Goal: Information Seeking & Learning: Check status

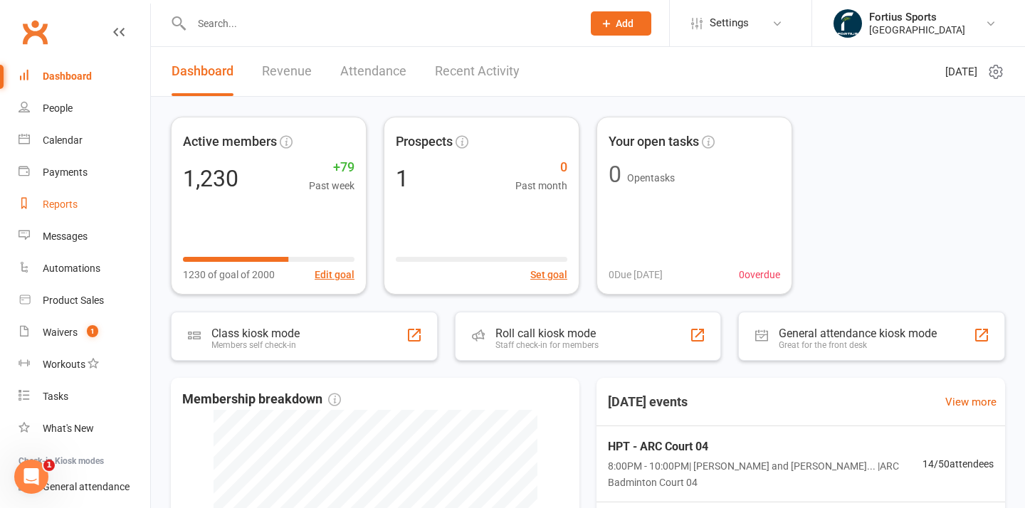
click at [66, 205] on div "Reports" at bounding box center [60, 204] width 35 height 11
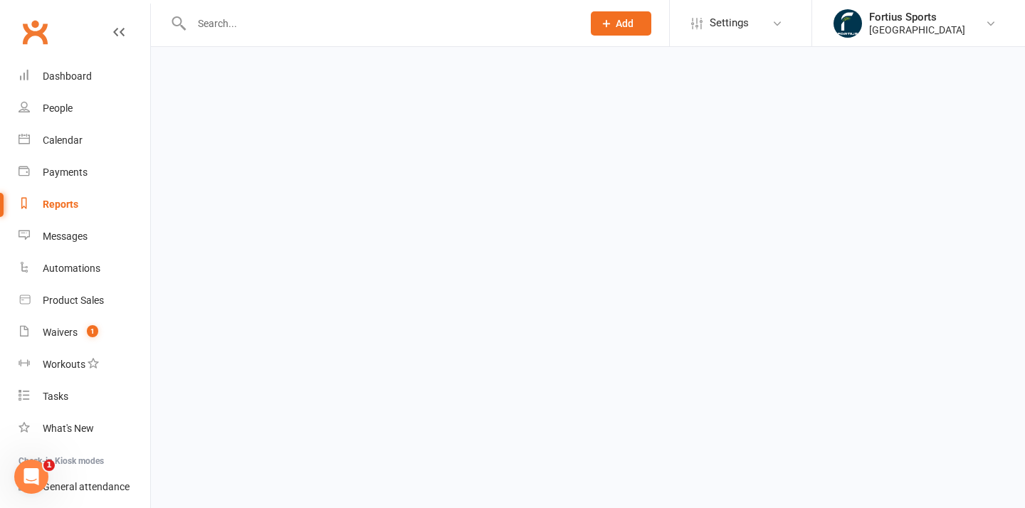
select select "100"
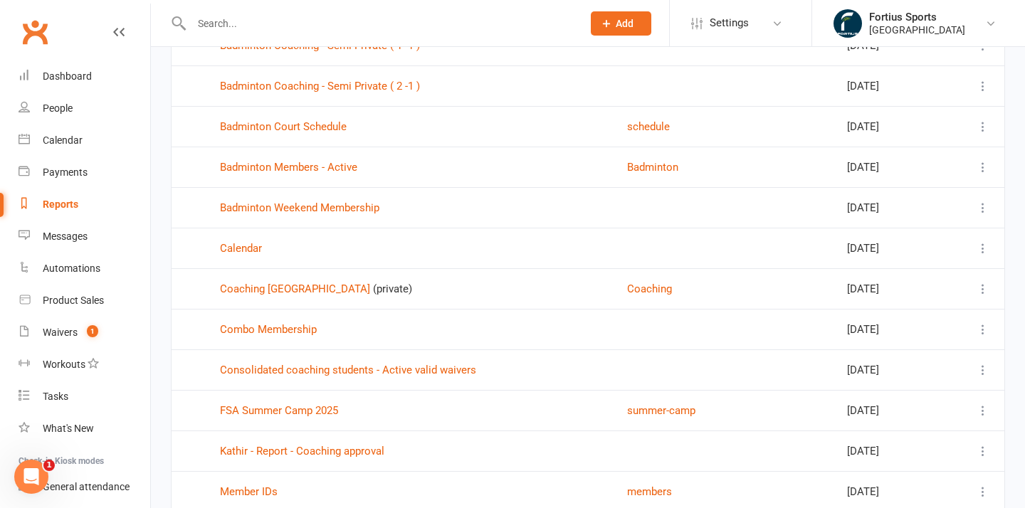
scroll to position [619, 0]
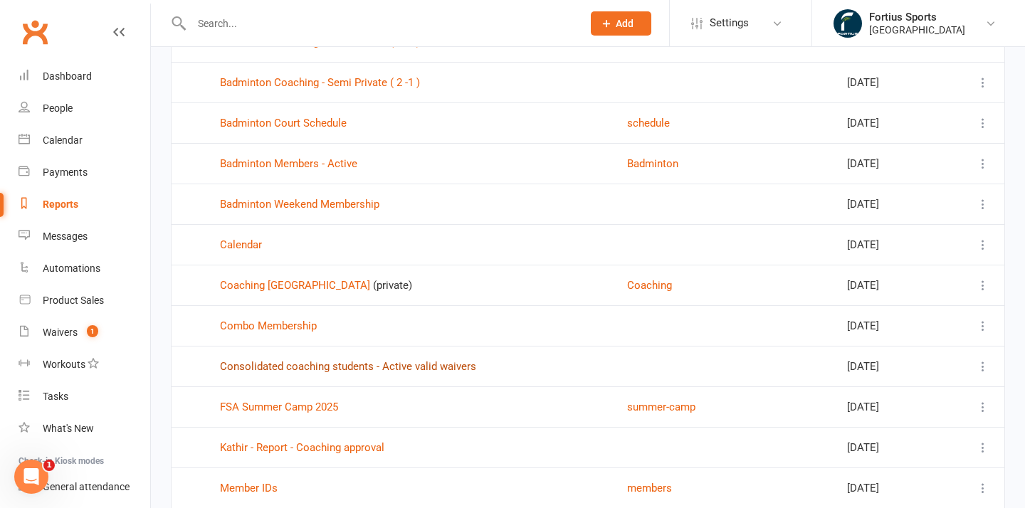
click at [280, 364] on link "Consolidated coaching students - Active valid waivers" at bounding box center [348, 366] width 256 height 13
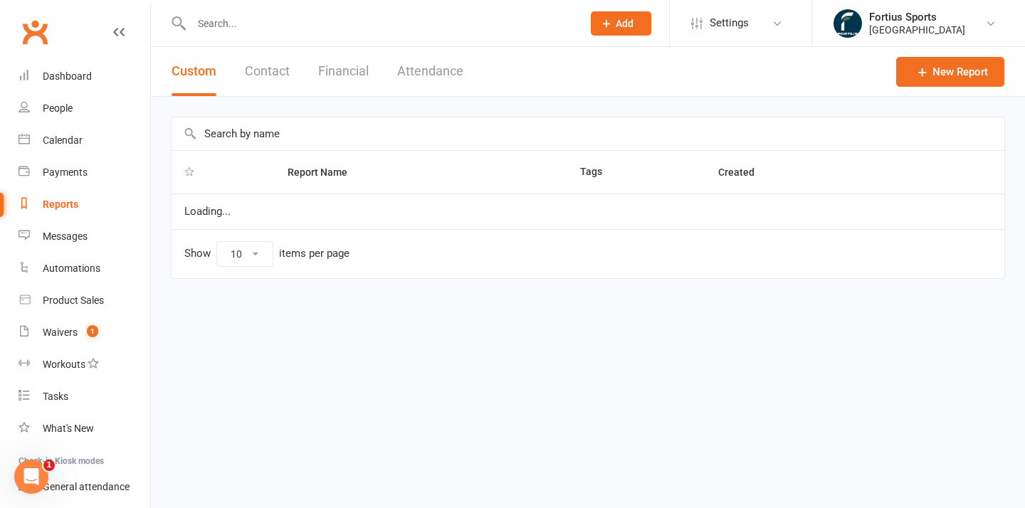
select select "100"
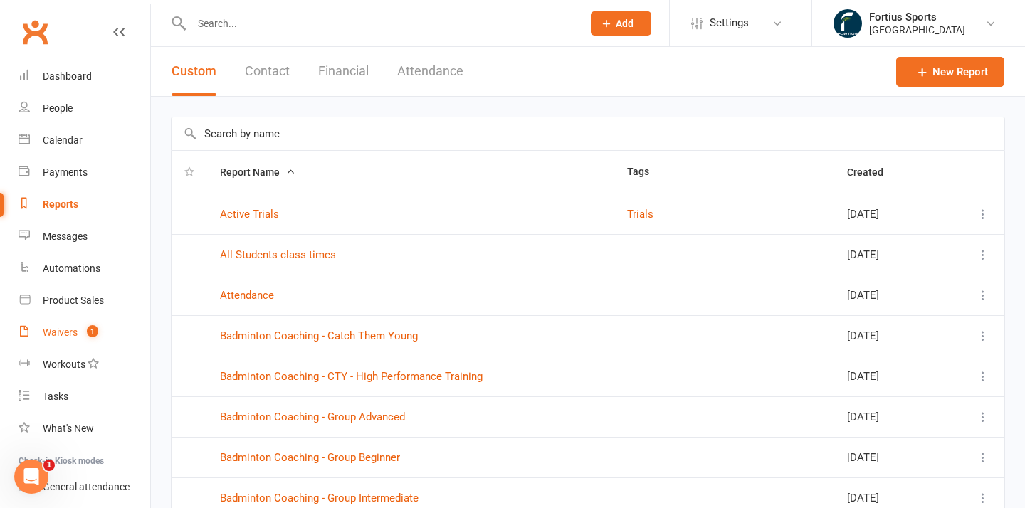
click at [60, 331] on div "Waivers" at bounding box center [60, 332] width 35 height 11
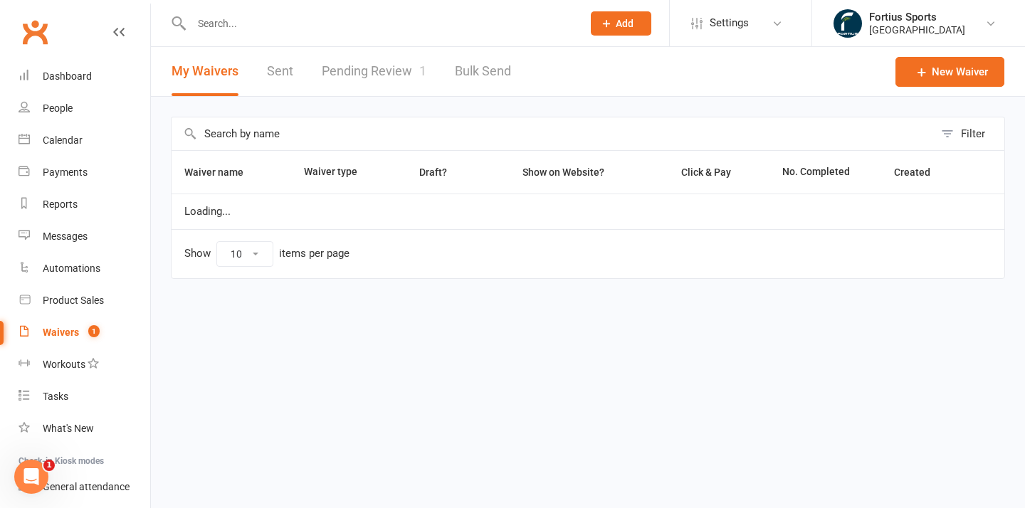
select select "100"
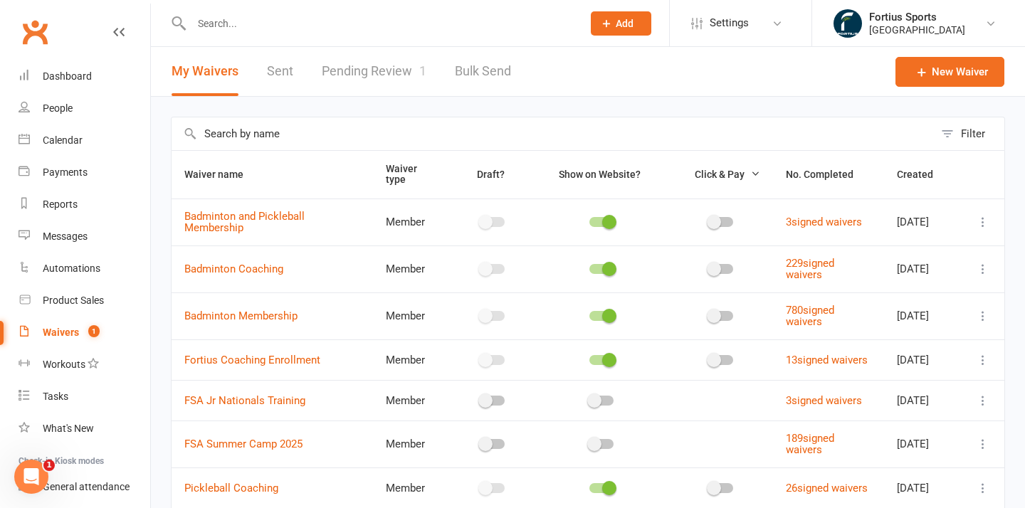
click at [366, 68] on link "Pending Review 1" at bounding box center [374, 71] width 105 height 49
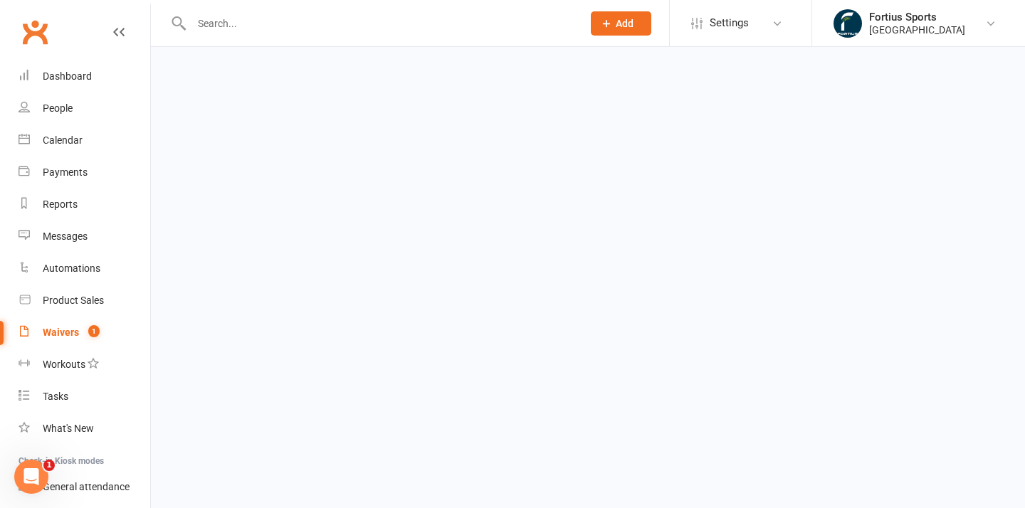
select select "100"
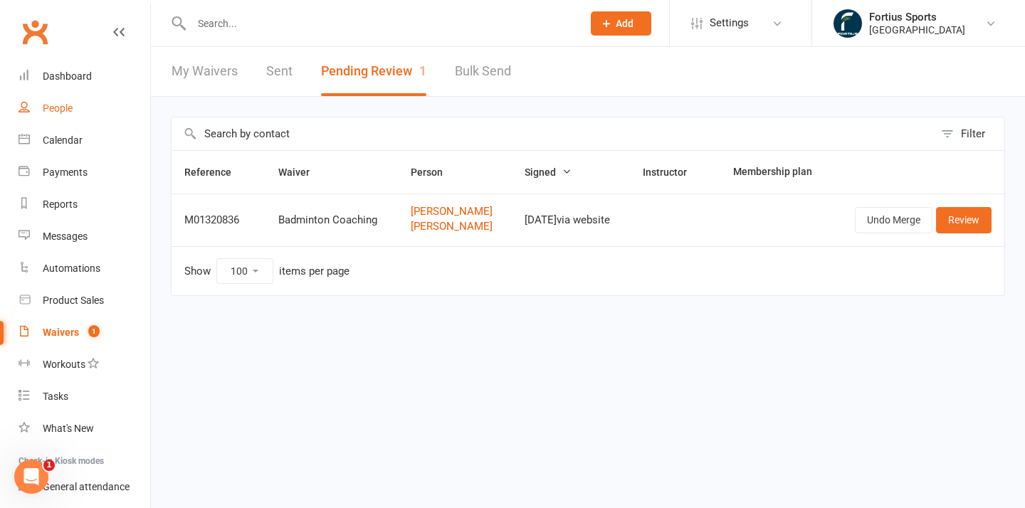
click at [58, 110] on div "People" at bounding box center [58, 107] width 30 height 11
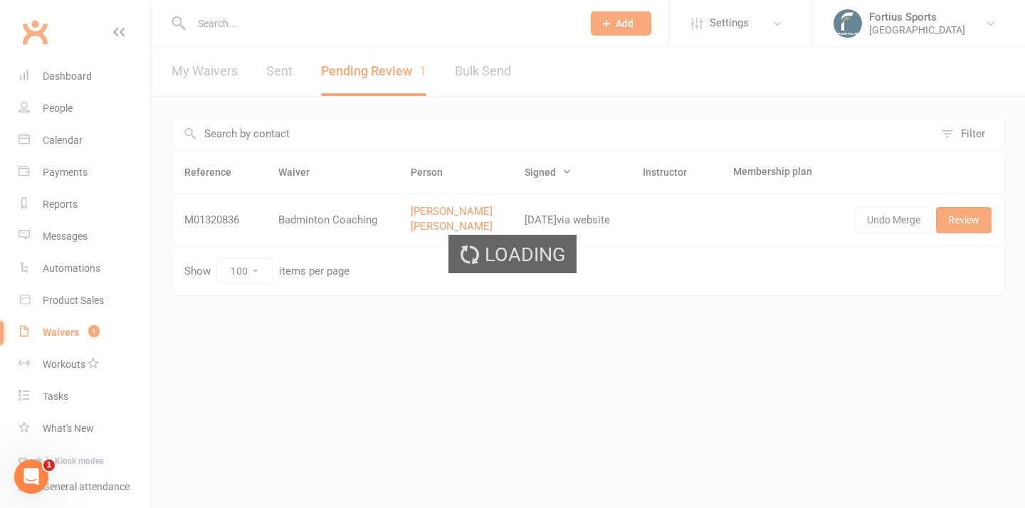
select select "100"
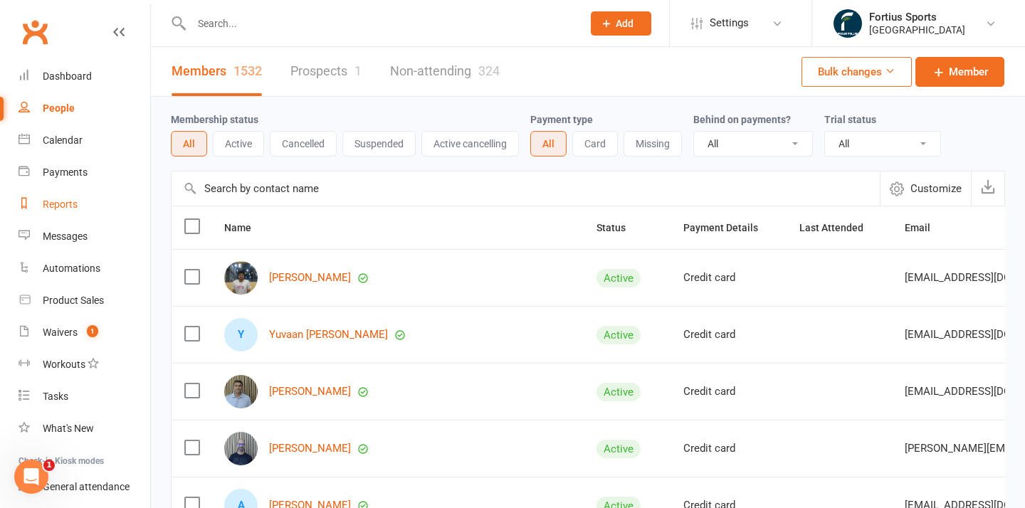
click at [63, 208] on div "Reports" at bounding box center [60, 204] width 35 height 11
select select "100"
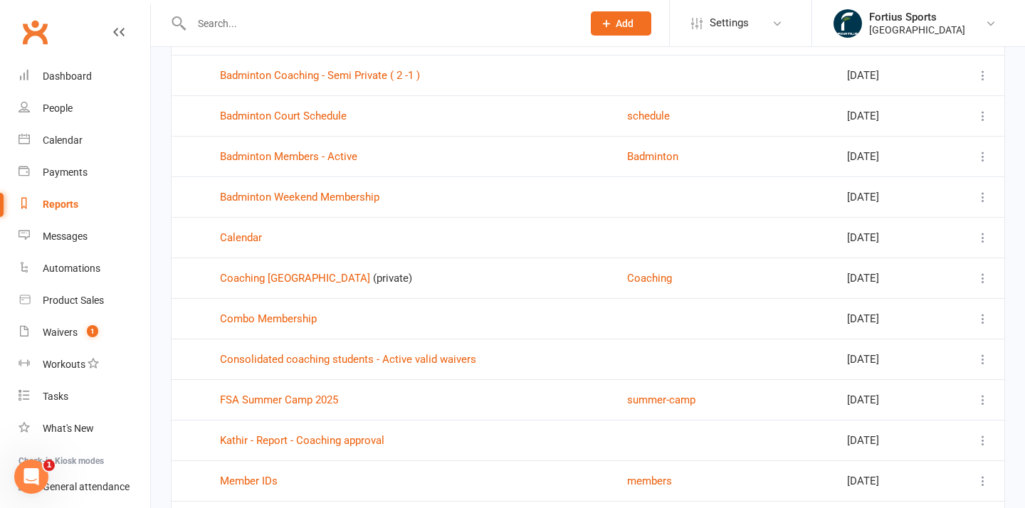
scroll to position [635, 0]
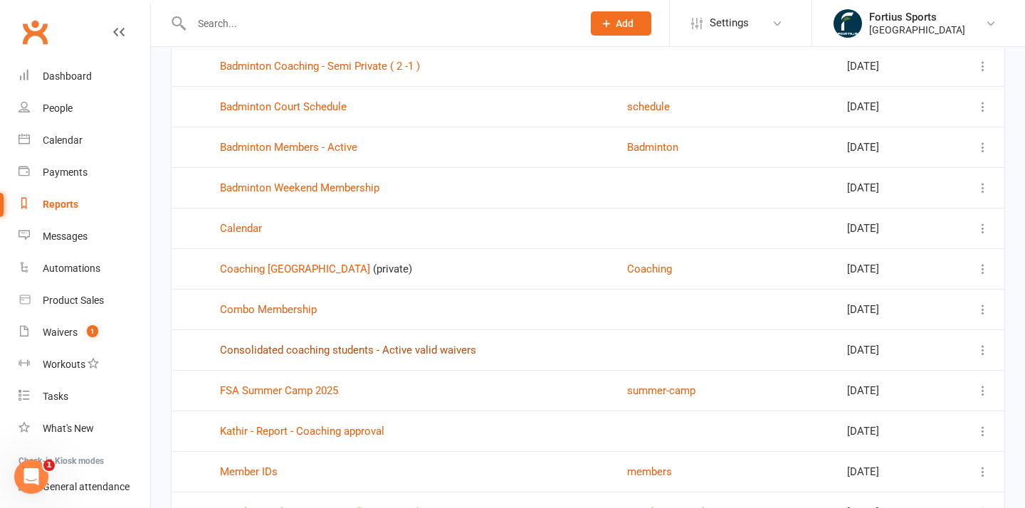
click at [295, 349] on link "Consolidated coaching students - Active valid waivers" at bounding box center [348, 350] width 256 height 13
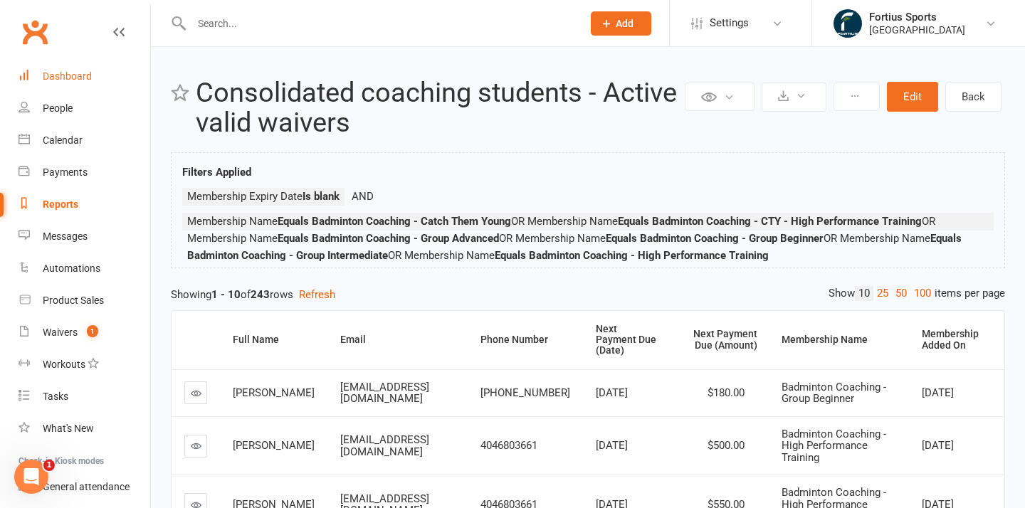
click at [65, 80] on div "Dashboard" at bounding box center [67, 75] width 49 height 11
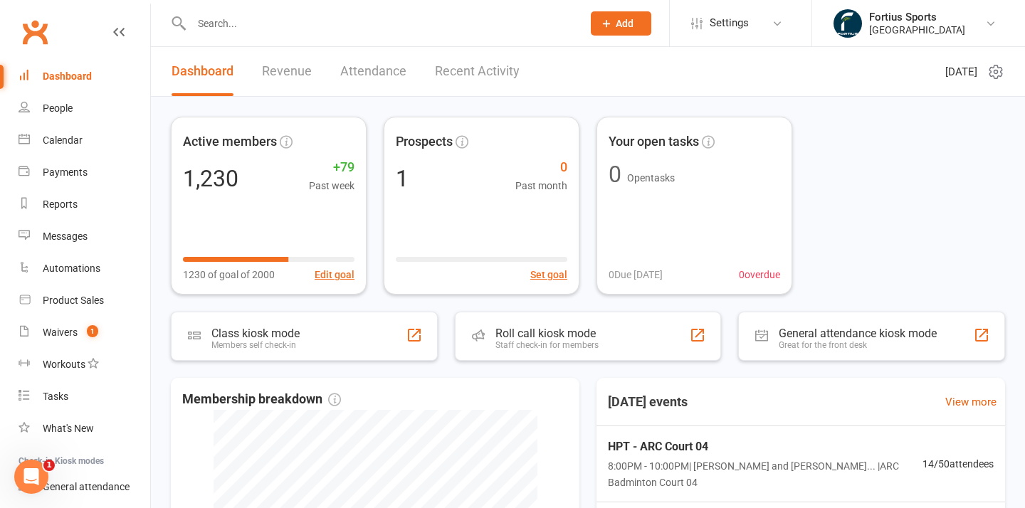
click at [282, 68] on link "Revenue" at bounding box center [287, 71] width 50 height 49
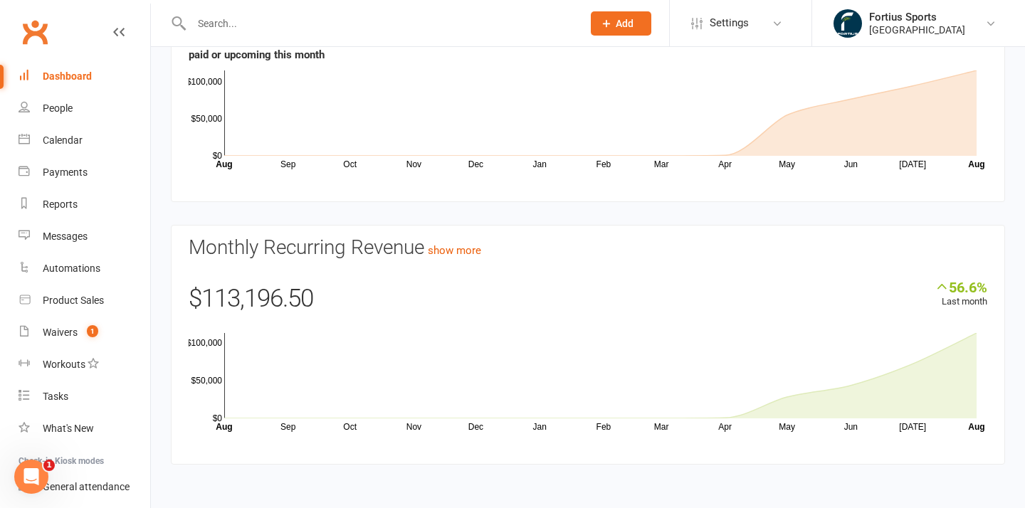
scroll to position [182, 0]
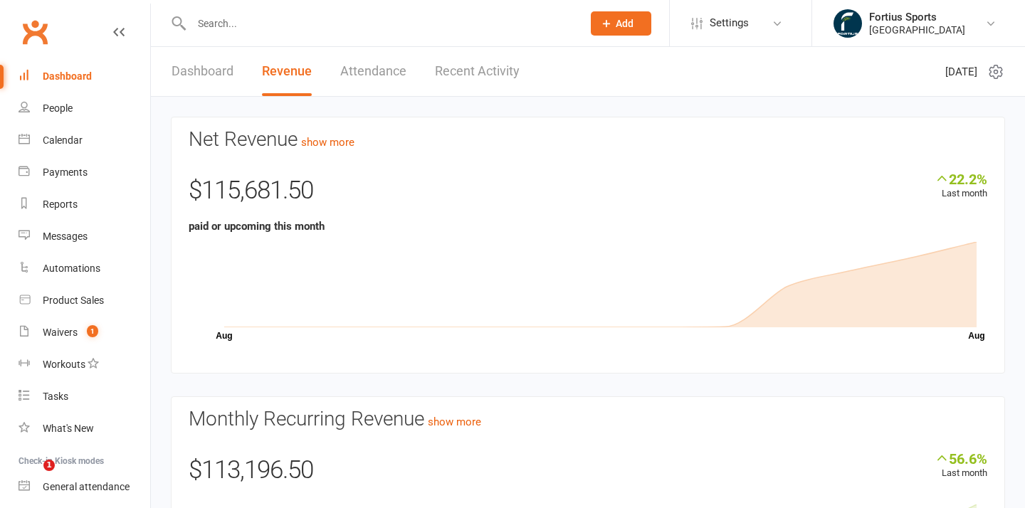
scroll to position [159, 0]
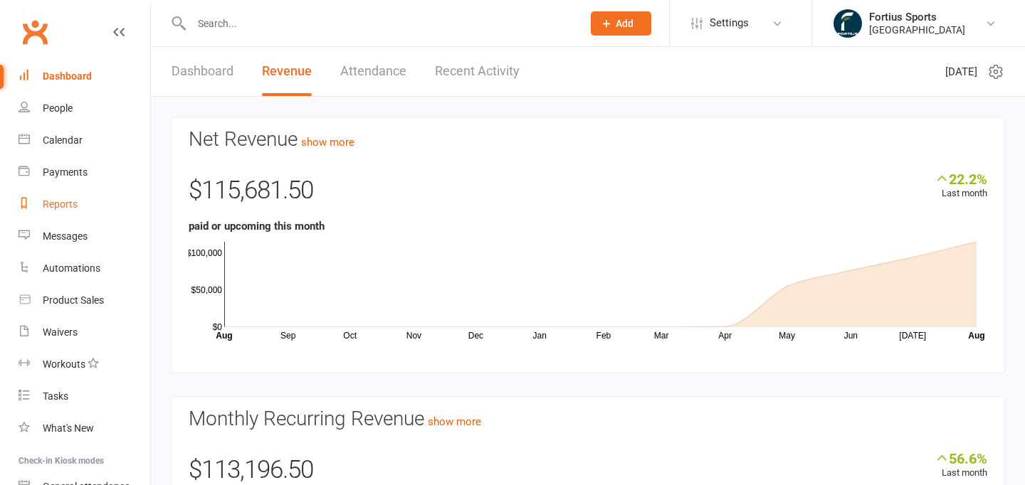
scroll to position [159, 0]
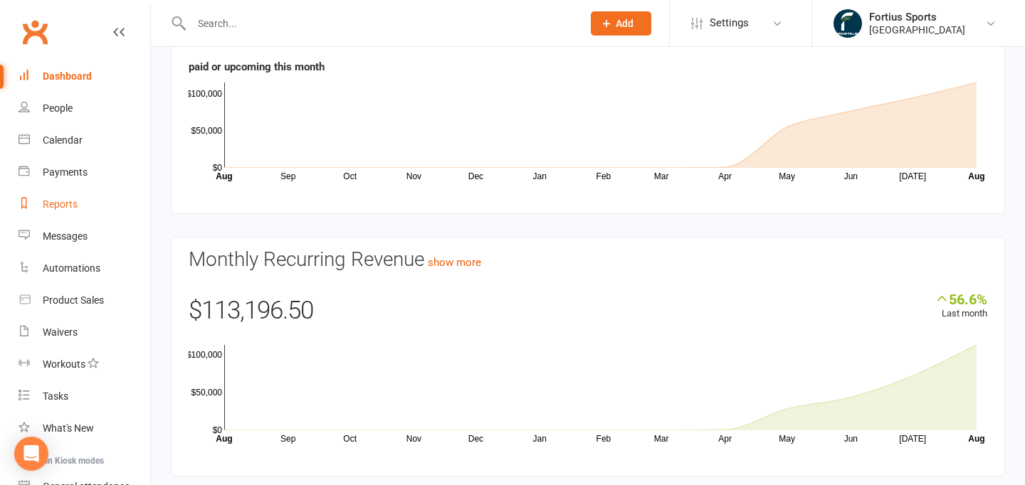
click at [67, 205] on div "Reports" at bounding box center [60, 204] width 35 height 11
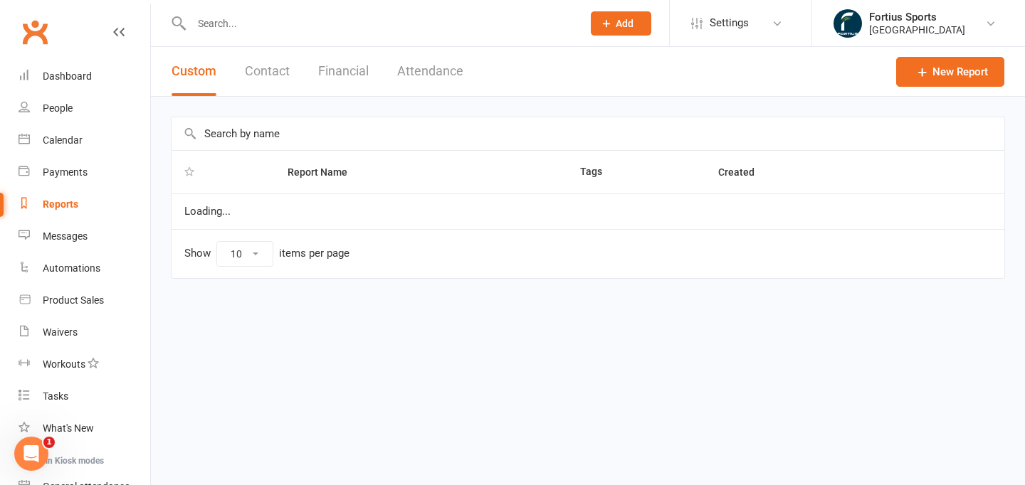
select select "100"
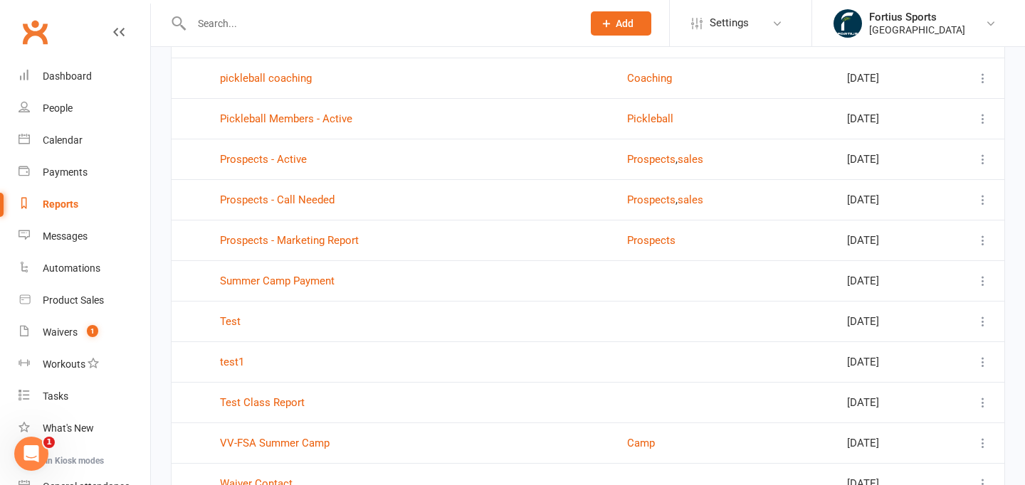
scroll to position [1435, 0]
click at [290, 117] on link "Pickleball Members - Active" at bounding box center [286, 118] width 132 height 13
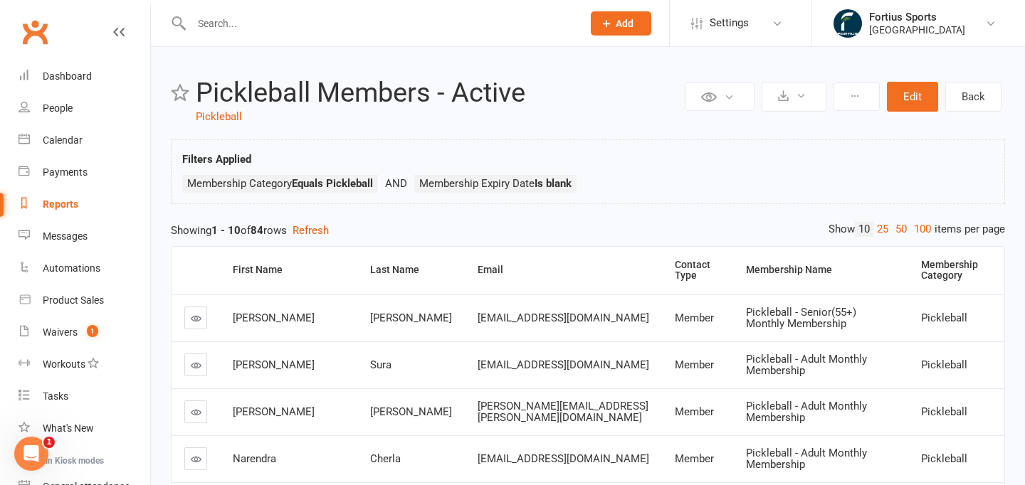
click at [470, 225] on div "Showing 1 - 10 of 84 rows Refresh" at bounding box center [588, 230] width 834 height 17
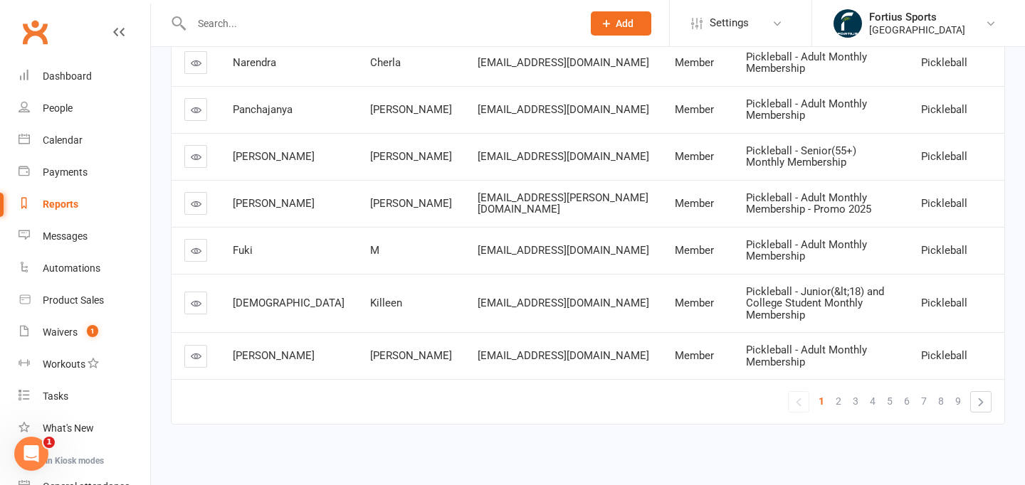
scroll to position [396, 0]
click at [843, 392] on link "2" at bounding box center [838, 402] width 17 height 20
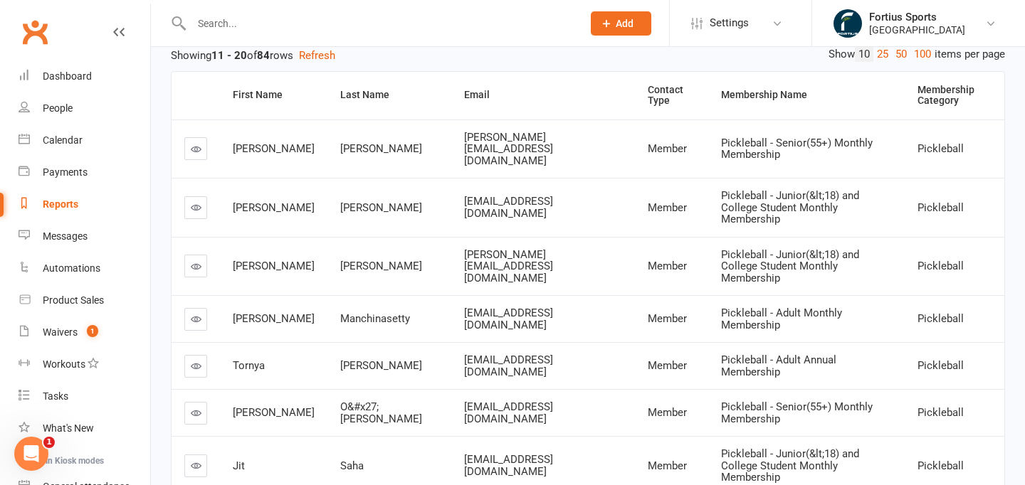
scroll to position [174, 0]
